Goal: Information Seeking & Learning: Learn about a topic

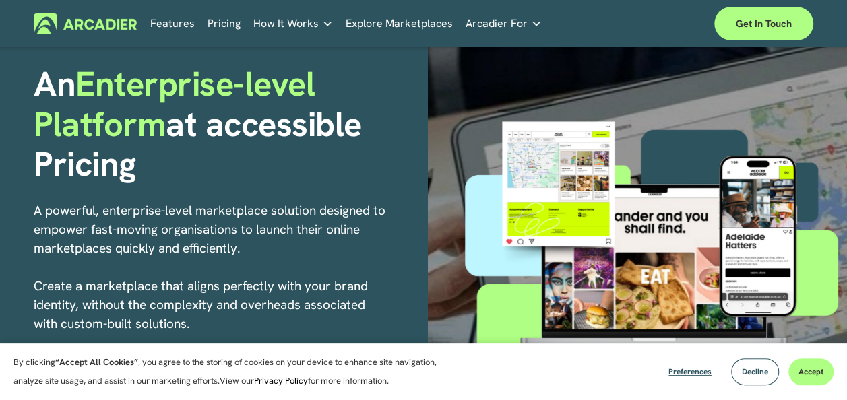
scroll to position [86, 0]
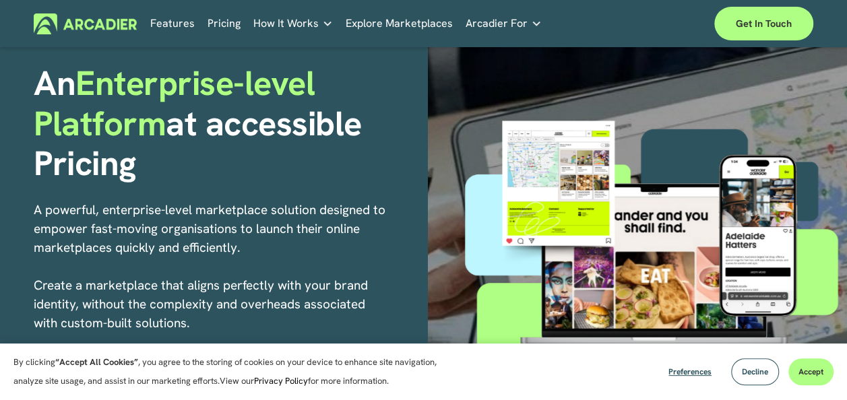
click at [326, 245] on p "A powerful, enterprise-level marketplace solution designed to empower fast-movi…" at bounding box center [210, 286] width 352 height 170
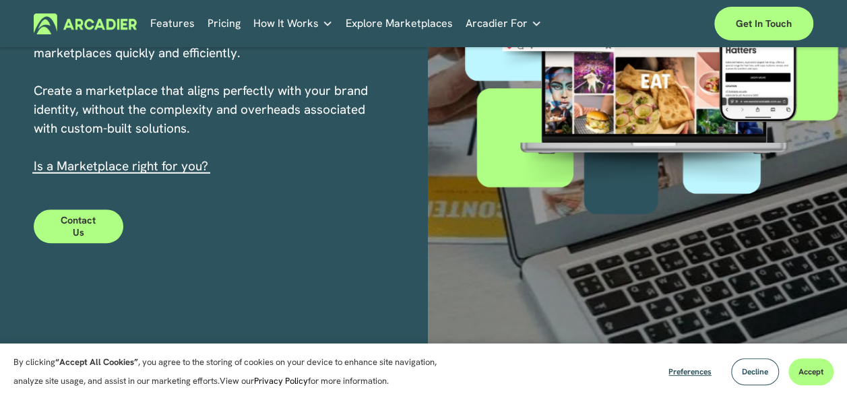
scroll to position [286, 0]
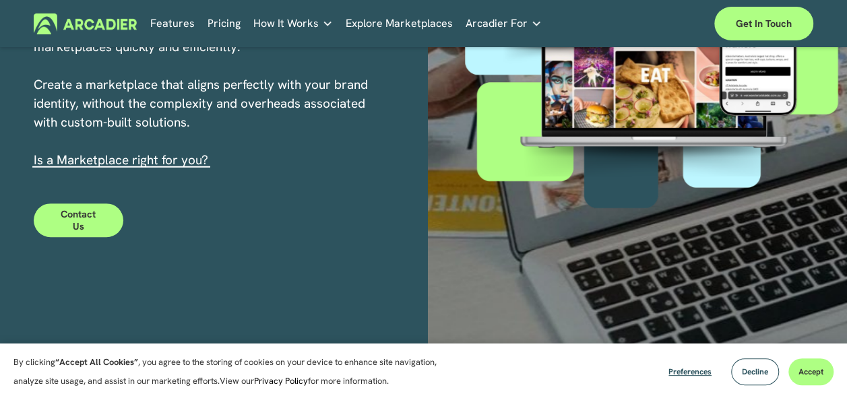
click at [222, 21] on link "Pricing" at bounding box center [224, 23] width 33 height 21
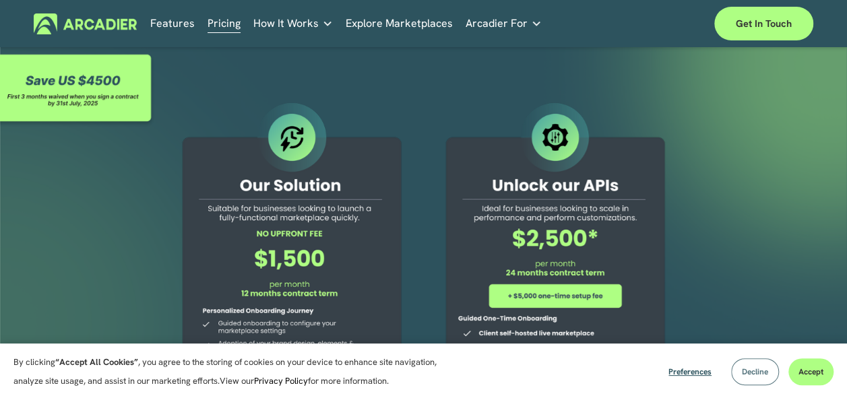
click at [742, 377] on button "Decline" at bounding box center [755, 371] width 48 height 27
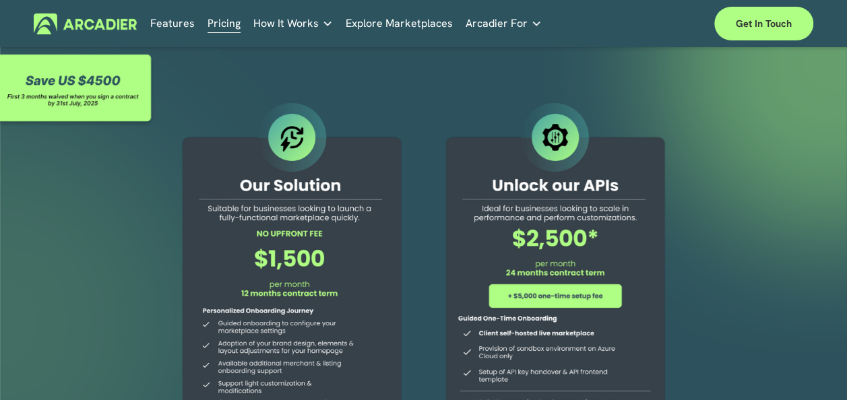
click at [179, 23] on link "Features" at bounding box center [172, 23] width 44 height 21
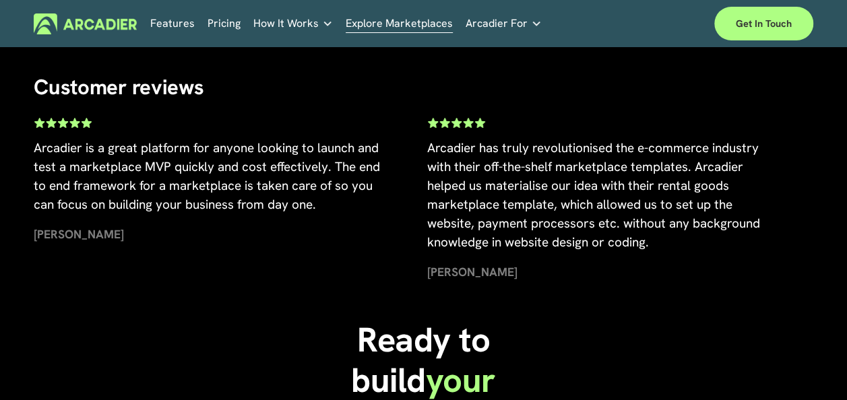
scroll to position [2388, 0]
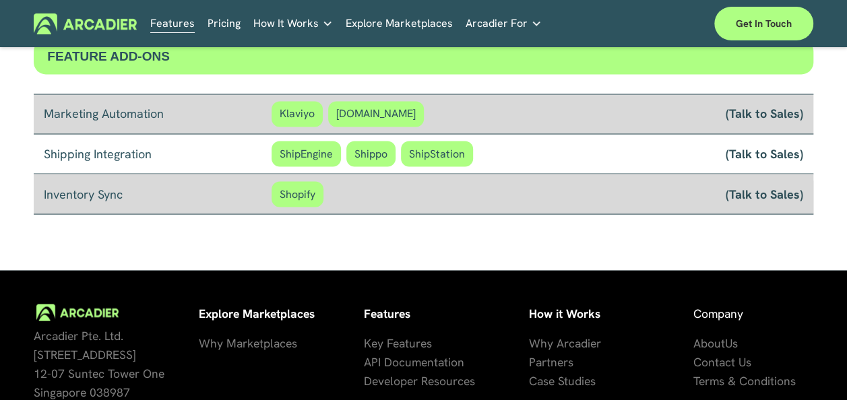
scroll to position [1236, 0]
